Goal: Task Accomplishment & Management: Use online tool/utility

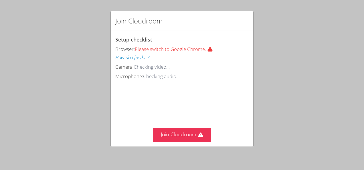
click at [361, 117] on div "Join Cloudroom Setup checklist Browser: Please switch to Google Chrome. How do …" at bounding box center [182, 85] width 364 height 170
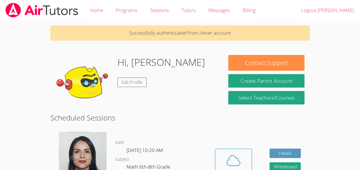
click at [222, 154] on span at bounding box center [233, 161] width 29 height 16
